Goal: Obtain resource: Download file/media

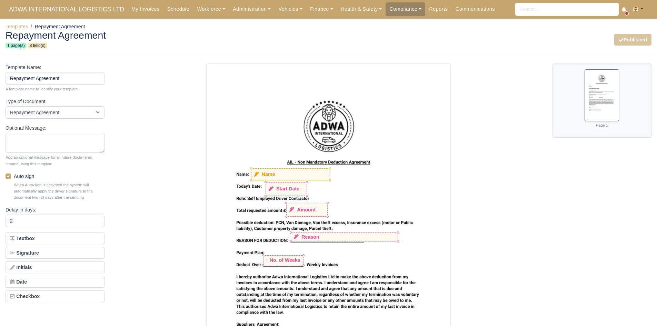
select select "repayment-agreement"
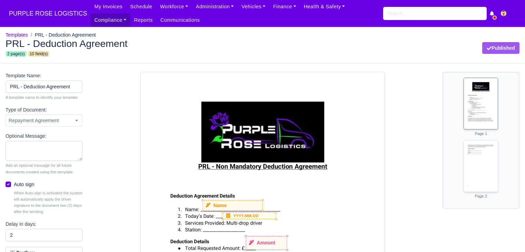
select select "repayment-agreement"
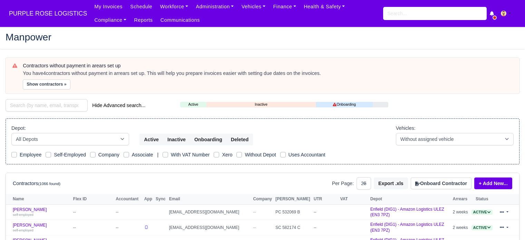
select select "25"
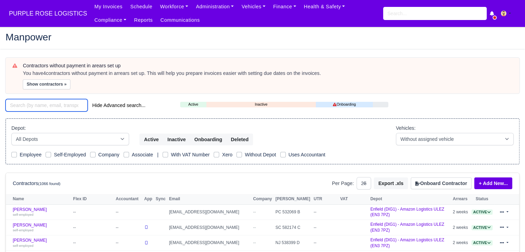
click at [61, 109] on input "search" at bounding box center [47, 105] width 82 height 12
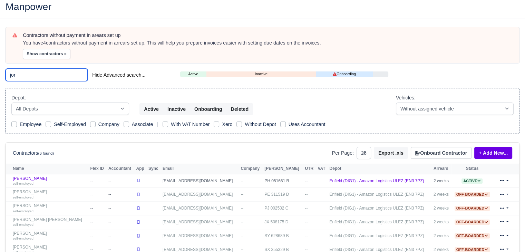
scroll to position [32, 0]
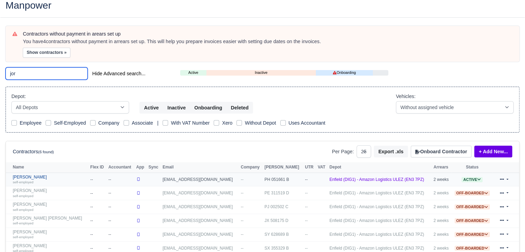
type input "jor"
click at [30, 176] on link "Jordan Aloye self-employed" at bounding box center [50, 180] width 74 height 10
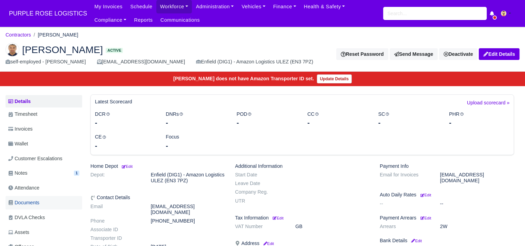
click at [35, 203] on span "Documents" at bounding box center [23, 203] width 31 height 8
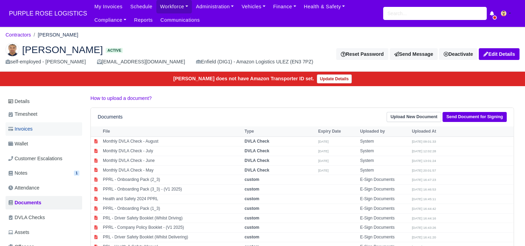
click at [42, 131] on link "Invoices" at bounding box center [44, 129] width 77 height 13
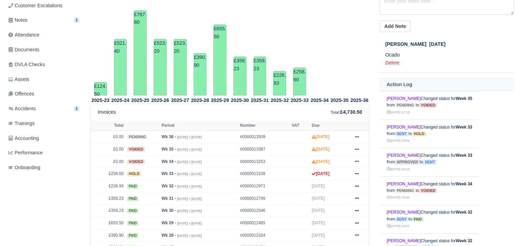
scroll to position [156, 0]
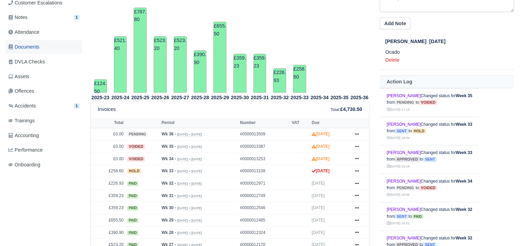
click at [41, 48] on link "Documents" at bounding box center [44, 46] width 77 height 13
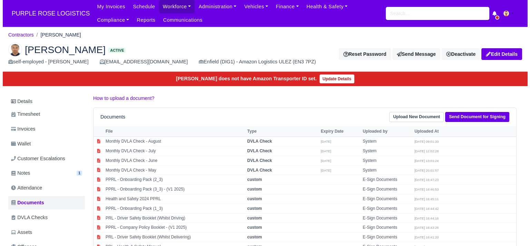
scroll to position [102, 0]
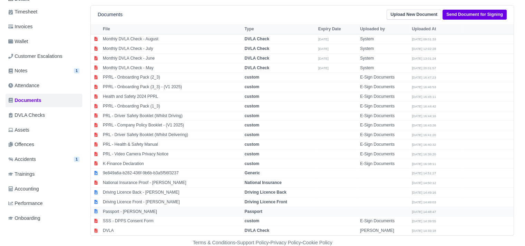
click at [181, 211] on td "Passport - [PERSON_NAME]" at bounding box center [172, 212] width 142 height 10
select select "passport"
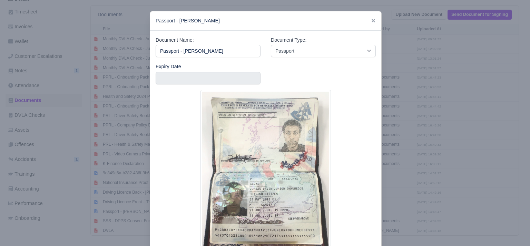
click at [414, 132] on div at bounding box center [265, 123] width 530 height 246
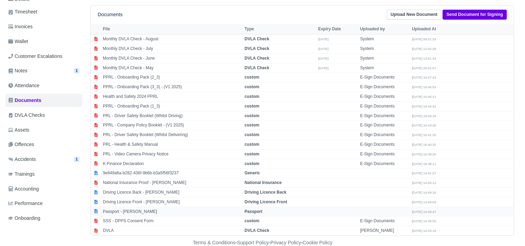
click at [166, 209] on td "Passport - Jordan Aloye" at bounding box center [172, 212] width 142 height 10
select select "passport"
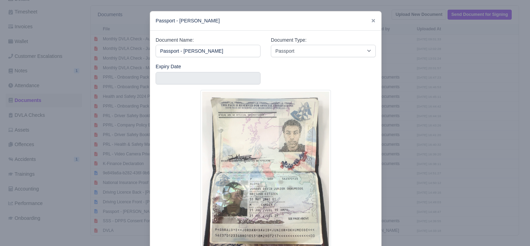
scroll to position [57, 0]
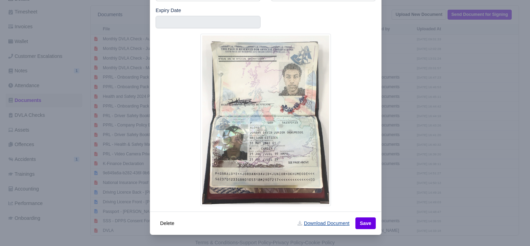
click at [335, 222] on link "Download Document" at bounding box center [323, 224] width 61 height 12
click at [408, 180] on div at bounding box center [265, 123] width 530 height 246
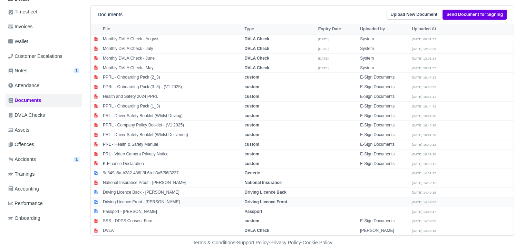
click at [157, 200] on td "Driving Licence Front - Jordan Aloye" at bounding box center [172, 202] width 142 height 10
select select "driving-licence-front"
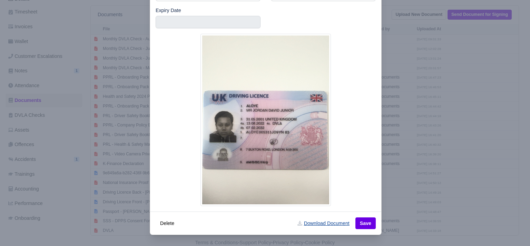
click at [330, 224] on link "Download Document" at bounding box center [323, 224] width 61 height 12
click at [391, 201] on div at bounding box center [265, 123] width 530 height 246
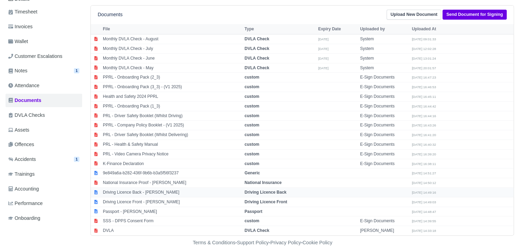
click at [150, 188] on td "Driving Licence Back - Jordan Aloye" at bounding box center [172, 193] width 142 height 10
select select "driving-licence-back"
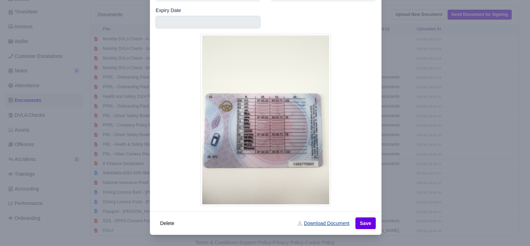
click at [313, 220] on link "Download Document" at bounding box center [323, 224] width 61 height 12
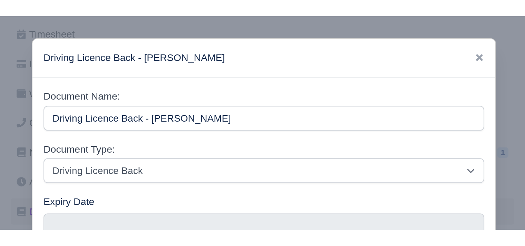
scroll to position [102, 0]
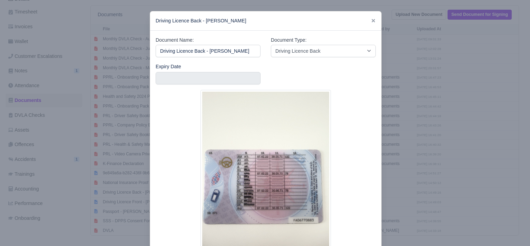
click at [417, 113] on div at bounding box center [265, 123] width 530 height 246
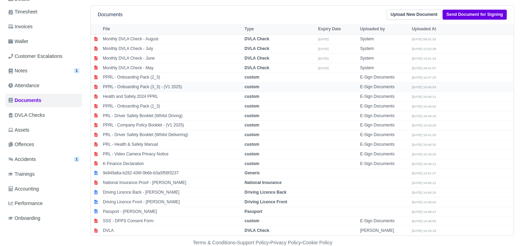
click at [174, 86] on td "PPRL - Onboarding Pack (3_3) - (V1 2025)" at bounding box center [172, 87] width 142 height 10
select select "custom"
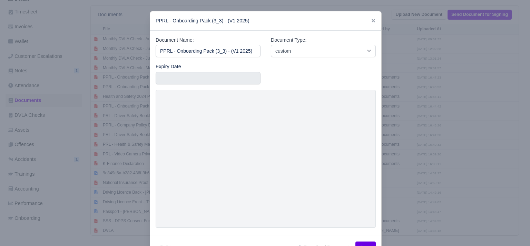
click at [407, 80] on div at bounding box center [265, 123] width 530 height 246
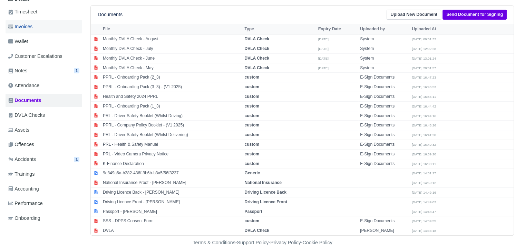
click at [32, 32] on link "Invoices" at bounding box center [44, 26] width 77 height 13
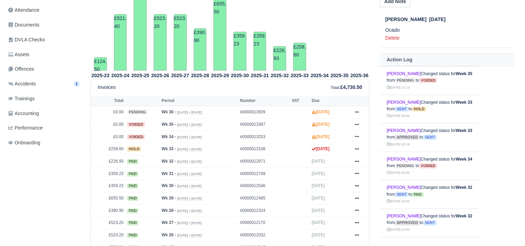
scroll to position [200, 0]
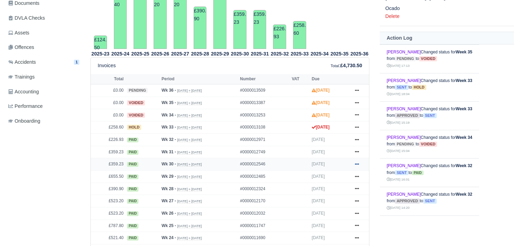
click at [356, 163] on icon at bounding box center [357, 164] width 4 height 4
click at [343, 205] on link "Print" at bounding box center [330, 207] width 61 height 14
click at [358, 152] on icon at bounding box center [357, 152] width 4 height 1
click at [335, 189] on link "Print" at bounding box center [330, 195] width 61 height 14
click at [358, 141] on icon at bounding box center [357, 140] width 4 height 4
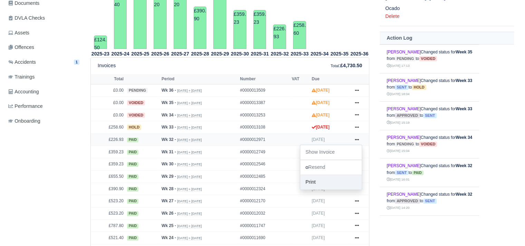
click at [334, 179] on link "Print" at bounding box center [330, 182] width 61 height 14
click at [357, 127] on icon at bounding box center [357, 127] width 4 height 1
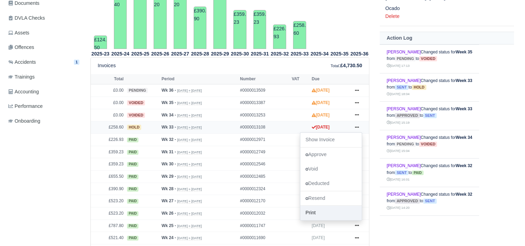
click at [321, 209] on link "Print" at bounding box center [330, 213] width 61 height 14
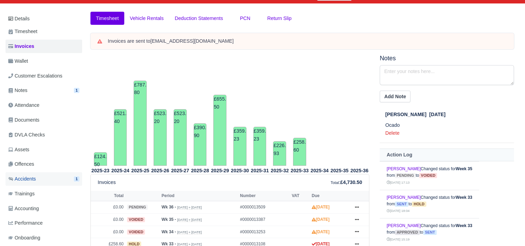
scroll to position [66, 0]
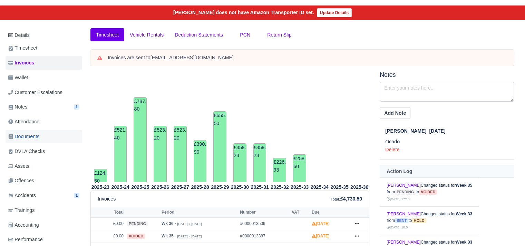
click at [48, 140] on link "Documents" at bounding box center [44, 136] width 77 height 13
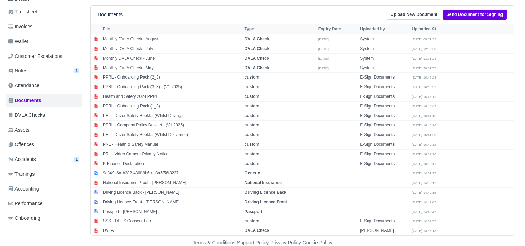
scroll to position [102, 0]
click at [62, 116] on link "DVLA Checks" at bounding box center [44, 115] width 77 height 13
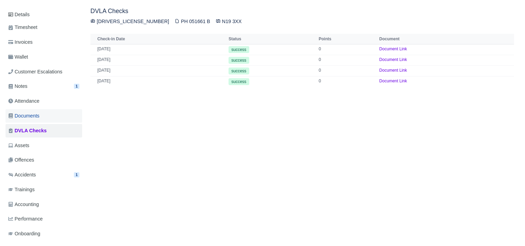
scroll to position [86, 0]
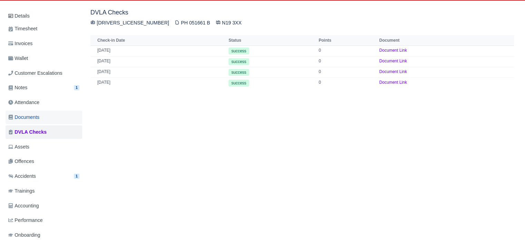
click at [51, 114] on link "Documents" at bounding box center [44, 117] width 77 height 13
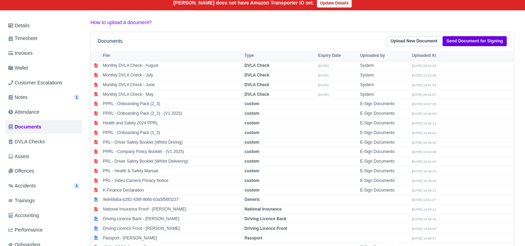
scroll to position [73, 0]
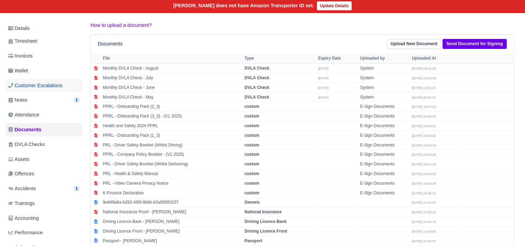
click at [48, 79] on link "Customer Escalations" at bounding box center [44, 85] width 77 height 13
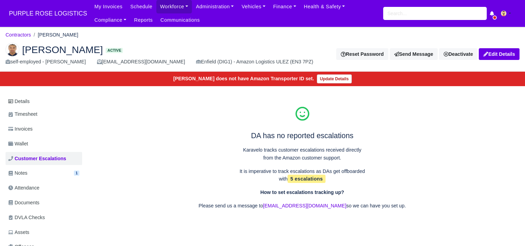
scroll to position [25, 0]
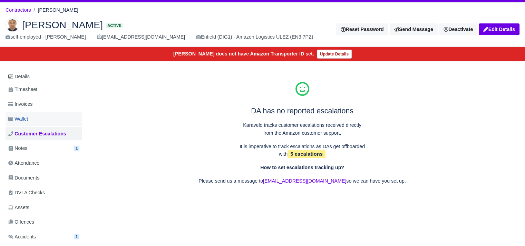
click at [38, 116] on link "Wallet" at bounding box center [44, 119] width 77 height 13
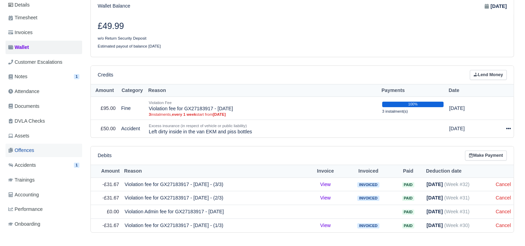
scroll to position [97, 0]
click at [41, 100] on link "Documents" at bounding box center [44, 105] width 77 height 13
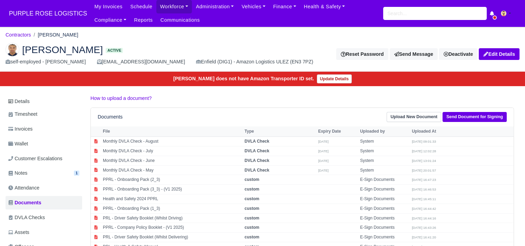
click at [31, 37] on li "Jordan Aloye" at bounding box center [54, 35] width 47 height 8
click at [27, 35] on link "Contractors" at bounding box center [19, 35] width 26 height 6
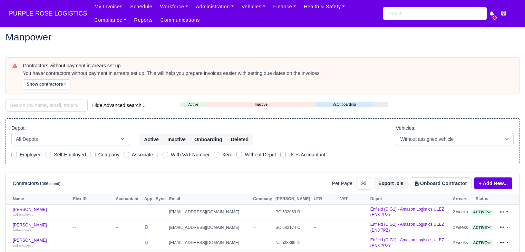
select select "25"
click at [50, 108] on input "search" at bounding box center [47, 105] width 82 height 12
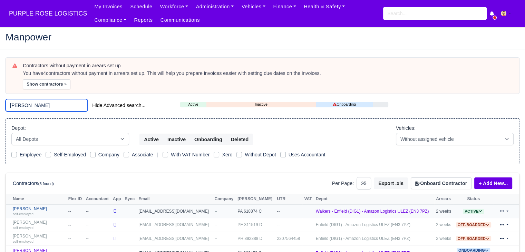
type input "edw"
click at [41, 209] on link "Edwin Nathan-Wilson self-employed" at bounding box center [39, 211] width 52 height 10
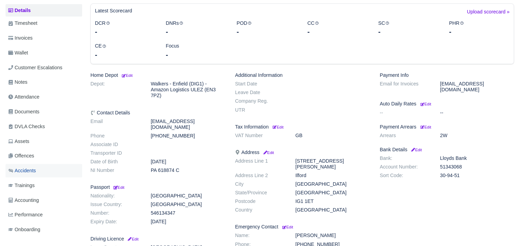
scroll to position [82, 0]
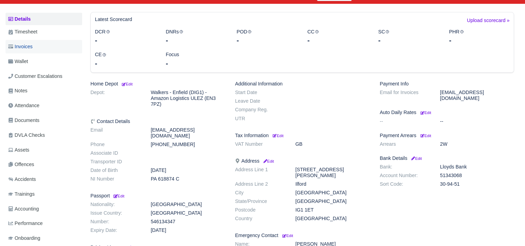
click at [42, 49] on link "Invoices" at bounding box center [44, 46] width 77 height 13
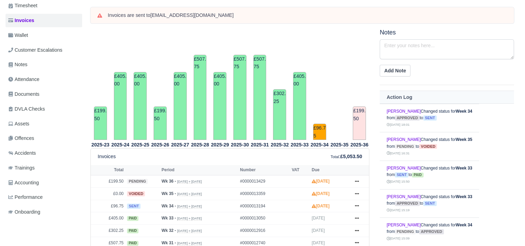
scroll to position [109, 0]
click at [44, 100] on link "Documents" at bounding box center [44, 93] width 77 height 13
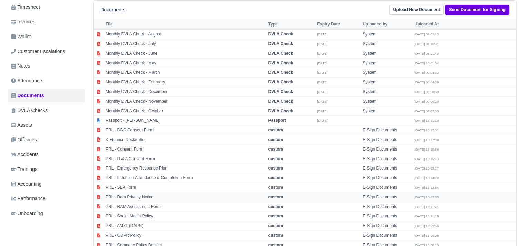
scroll to position [104, 0]
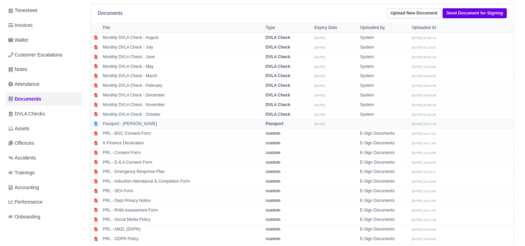
click at [164, 125] on td "Passport - [PERSON_NAME]" at bounding box center [182, 124] width 163 height 10
select select "passport"
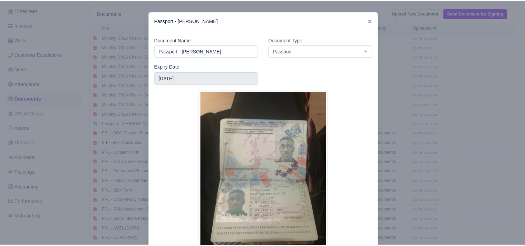
scroll to position [57, 0]
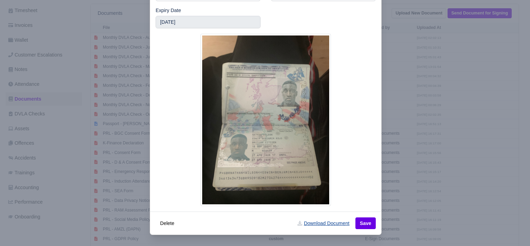
click at [317, 222] on link "Download Document" at bounding box center [323, 224] width 61 height 12
click at [402, 199] on div at bounding box center [265, 123] width 530 height 246
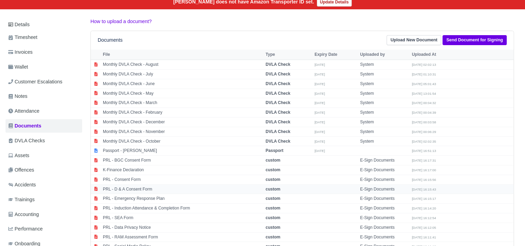
scroll to position [66, 0]
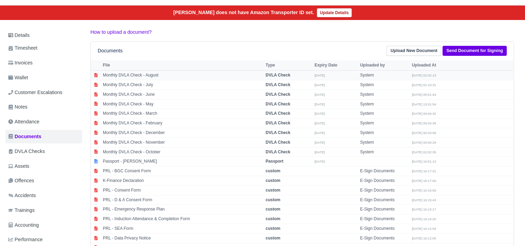
click at [152, 76] on td "Monthly DVLA Check - August" at bounding box center [182, 76] width 163 height 10
select select "dvla-check"
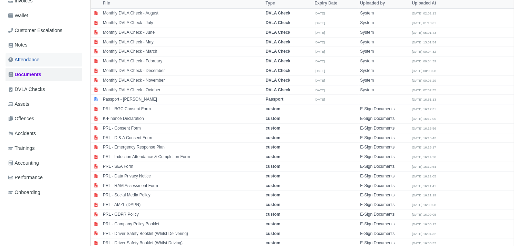
scroll to position [102, 0]
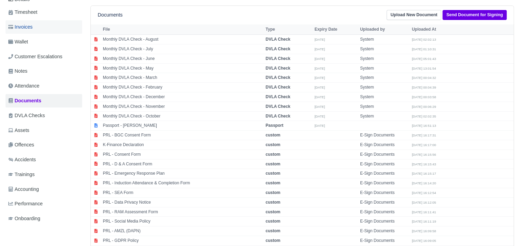
click at [50, 24] on link "Invoices" at bounding box center [44, 26] width 77 height 13
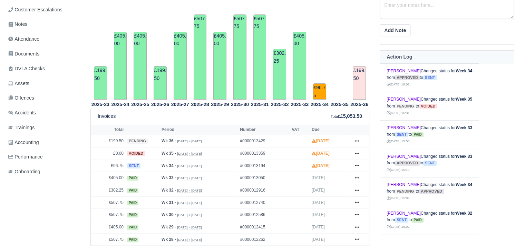
scroll to position [150, 0]
click at [353, 176] on link at bounding box center [357, 177] width 10 height 9
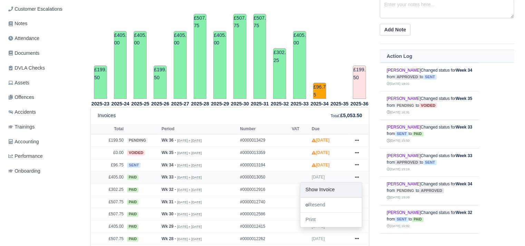
click at [340, 185] on link "Show Invoice" at bounding box center [330, 190] width 61 height 14
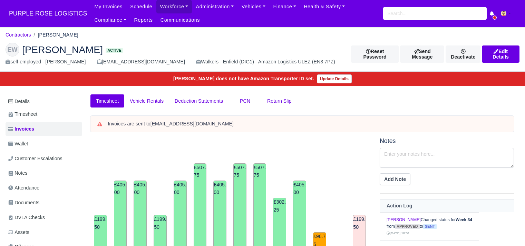
scroll to position [150, 0]
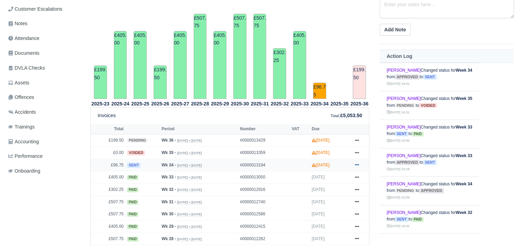
click at [357, 163] on icon at bounding box center [357, 165] width 4 height 4
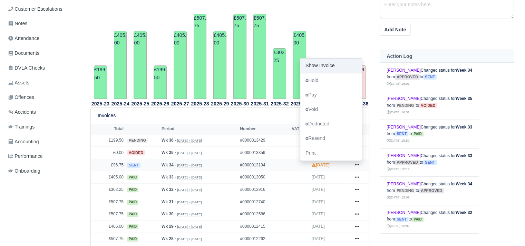
click at [330, 61] on link "Show Invoice" at bounding box center [330, 66] width 61 height 14
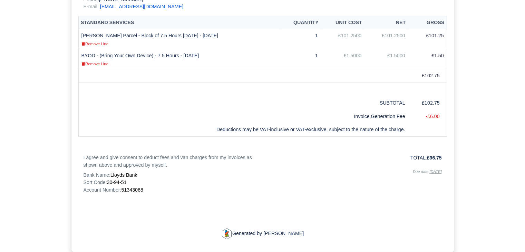
scroll to position [219, 0]
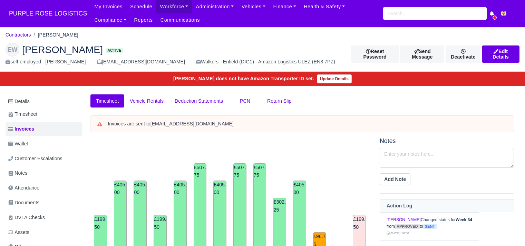
scroll to position [150, 0]
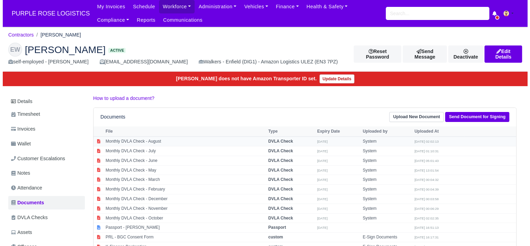
scroll to position [164, 0]
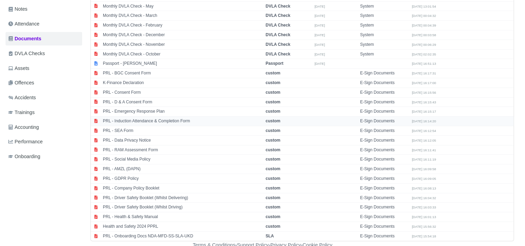
click at [146, 120] on td "PRL - Induction Attendance & Completion Form" at bounding box center [182, 122] width 163 height 10
select select "custom"
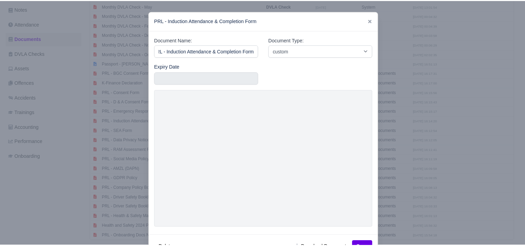
scroll to position [0, 0]
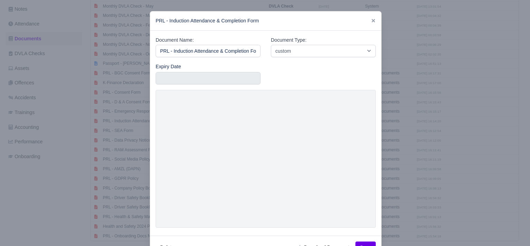
click at [392, 166] on div at bounding box center [265, 123] width 530 height 246
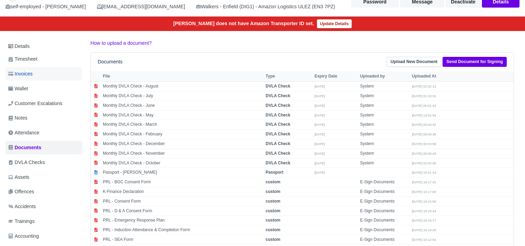
scroll to position [56, 0]
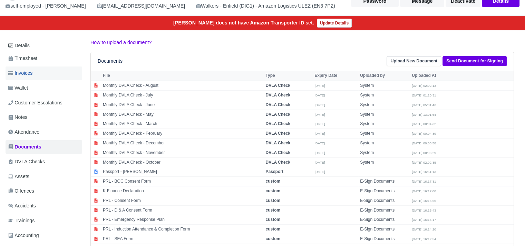
click at [46, 70] on link "Invoices" at bounding box center [44, 73] width 77 height 13
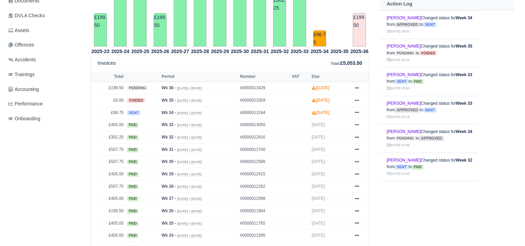
scroll to position [208, 0]
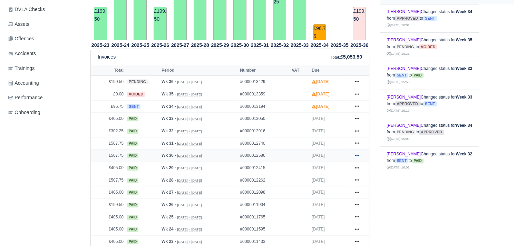
click at [353, 153] on link at bounding box center [357, 156] width 10 height 9
click at [334, 197] on link "Print" at bounding box center [330, 198] width 61 height 14
click at [356, 141] on icon at bounding box center [357, 143] width 4 height 4
click at [317, 184] on link "Print" at bounding box center [330, 186] width 61 height 14
click at [356, 130] on icon at bounding box center [357, 131] width 4 height 4
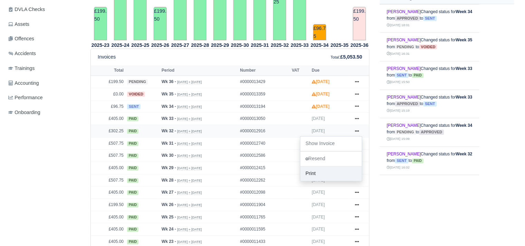
click at [329, 170] on link "Print" at bounding box center [330, 174] width 61 height 14
click at [354, 118] on link at bounding box center [357, 119] width 10 height 9
click at [329, 158] on link "Print" at bounding box center [330, 161] width 61 height 14
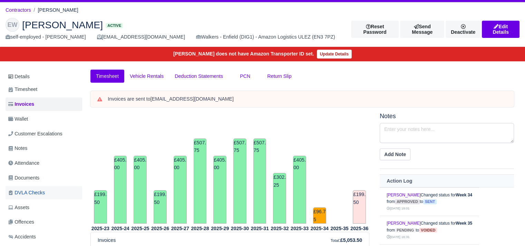
scroll to position [0, 0]
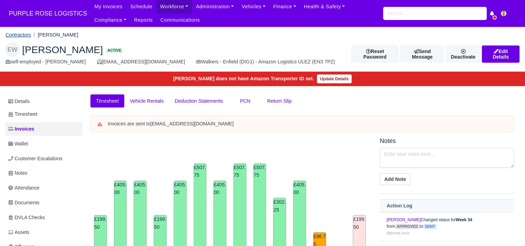
click at [26, 36] on link "Contractors" at bounding box center [19, 35] width 26 height 6
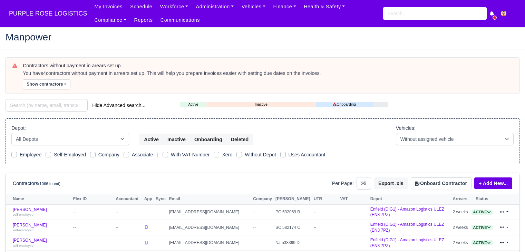
select select "25"
click at [40, 101] on input "search" at bounding box center [47, 105] width 82 height 12
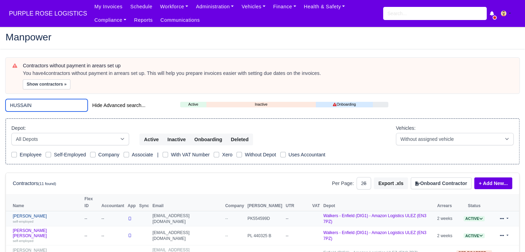
type input "HUSSAIN"
click at [52, 214] on link "Mohammed Hakeem Hussain self-employed" at bounding box center [47, 219] width 68 height 10
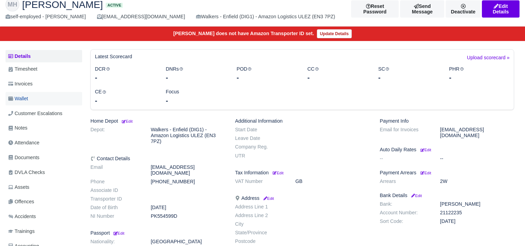
scroll to position [46, 0]
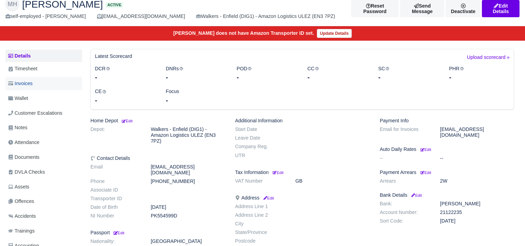
click at [45, 88] on link "Invoices" at bounding box center [44, 83] width 77 height 13
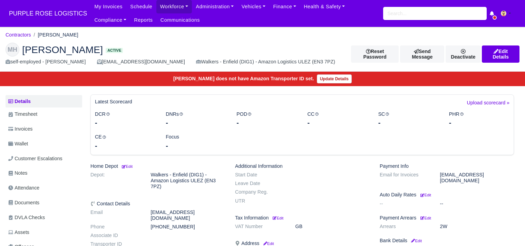
scroll to position [43, 0]
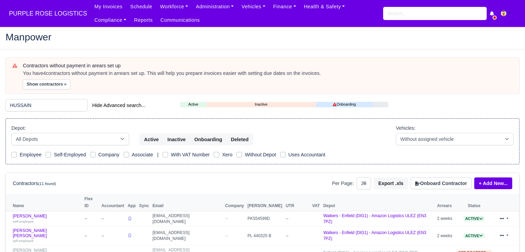
select select "25"
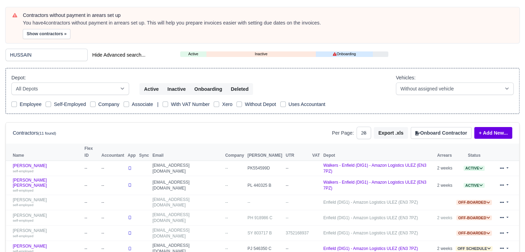
scroll to position [51, 0]
click at [45, 177] on link "Mohammed Hamza Hussain self-employed" at bounding box center [47, 184] width 68 height 15
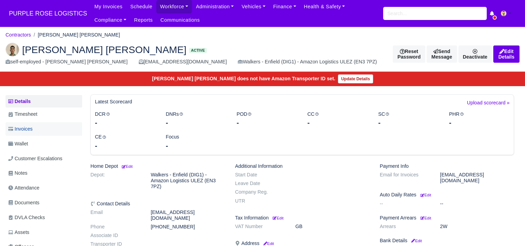
click at [36, 131] on link "Invoices" at bounding box center [44, 129] width 77 height 13
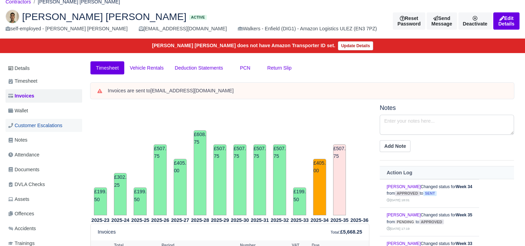
scroll to position [33, 0]
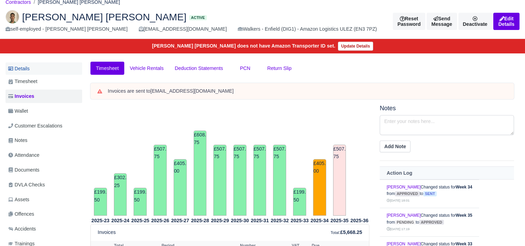
click at [35, 68] on link "Details" at bounding box center [44, 68] width 77 height 13
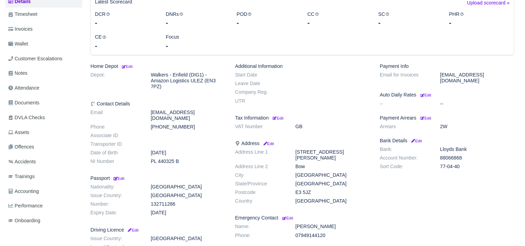
scroll to position [101, 0]
click at [52, 102] on link "Documents" at bounding box center [44, 102] width 77 height 13
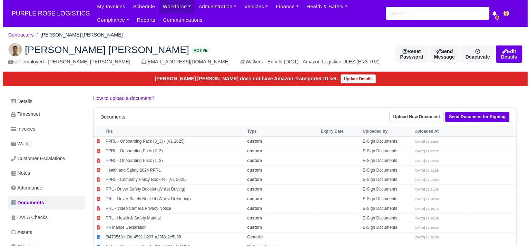
scroll to position [102, 0]
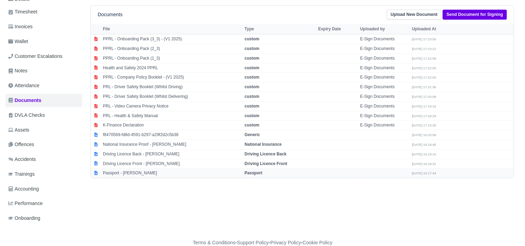
click at [137, 172] on td "Passport - Hamza Hussain" at bounding box center [172, 173] width 142 height 9
select select "passport"
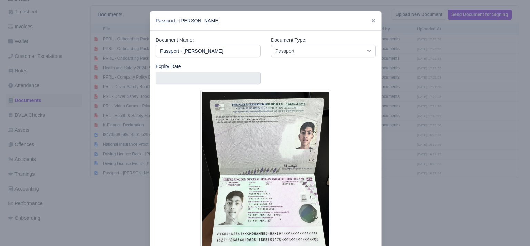
scroll to position [57, 0]
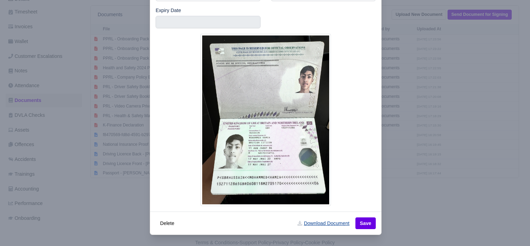
click at [327, 223] on link "Download Document" at bounding box center [323, 224] width 61 height 12
click at [399, 212] on div at bounding box center [265, 123] width 530 height 246
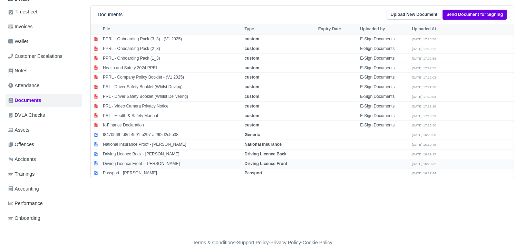
click at [134, 164] on td "Driving Licence Front - Hamza Hussain" at bounding box center [172, 164] width 142 height 10
select select "driving-licence-front"
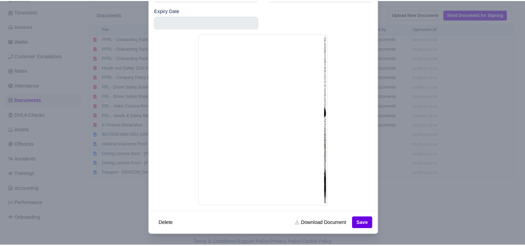
scroll to position [56, 0]
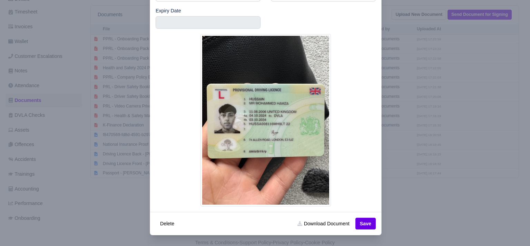
click at [415, 213] on div at bounding box center [265, 123] width 530 height 246
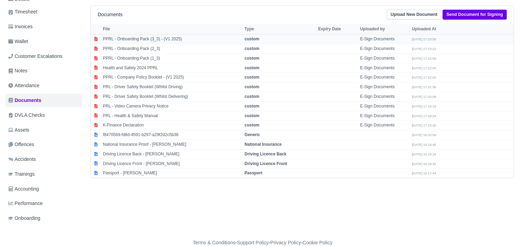
click at [163, 39] on td "PPRL - Onboarding Pack (3_3) - (V1 2025)" at bounding box center [172, 40] width 142 height 10
select select "custom"
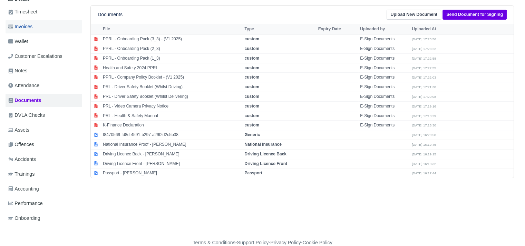
click at [40, 25] on link "Invoices" at bounding box center [44, 26] width 77 height 13
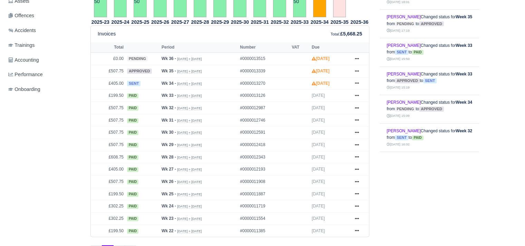
scroll to position [237, 0]
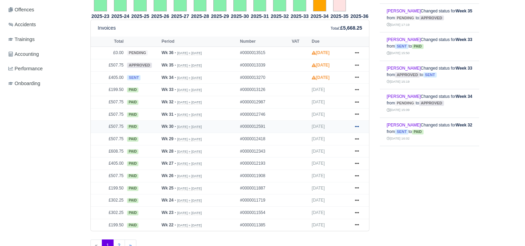
click at [359, 125] on icon at bounding box center [357, 127] width 4 height 4
click at [332, 167] on link "Print" at bounding box center [330, 169] width 61 height 14
click at [357, 114] on icon at bounding box center [357, 114] width 4 height 1
click at [316, 154] on link "Print" at bounding box center [330, 157] width 61 height 14
click at [358, 100] on icon at bounding box center [357, 102] width 4 height 4
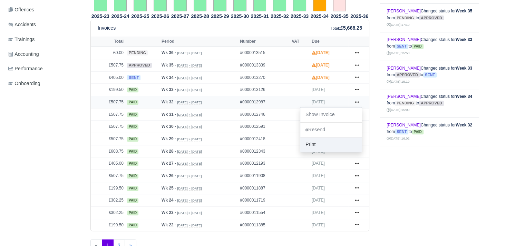
click at [315, 145] on link "Print" at bounding box center [330, 145] width 61 height 14
click at [358, 88] on icon at bounding box center [357, 90] width 4 height 4
click at [327, 129] on link "Print" at bounding box center [330, 132] width 61 height 14
